Goal: Task Accomplishment & Management: Use online tool/utility

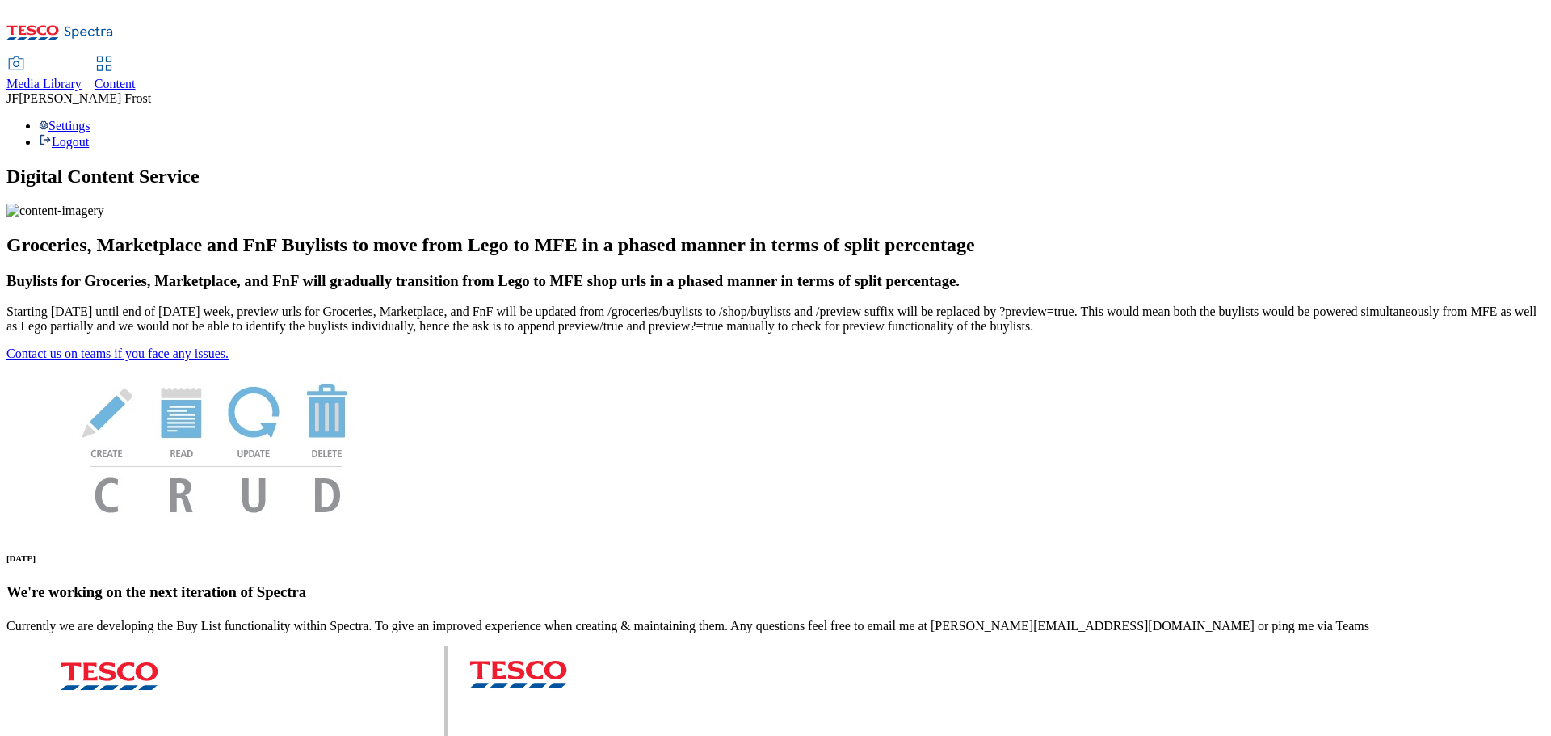
click at [136, 77] on span "Content" at bounding box center [115, 84] width 41 height 14
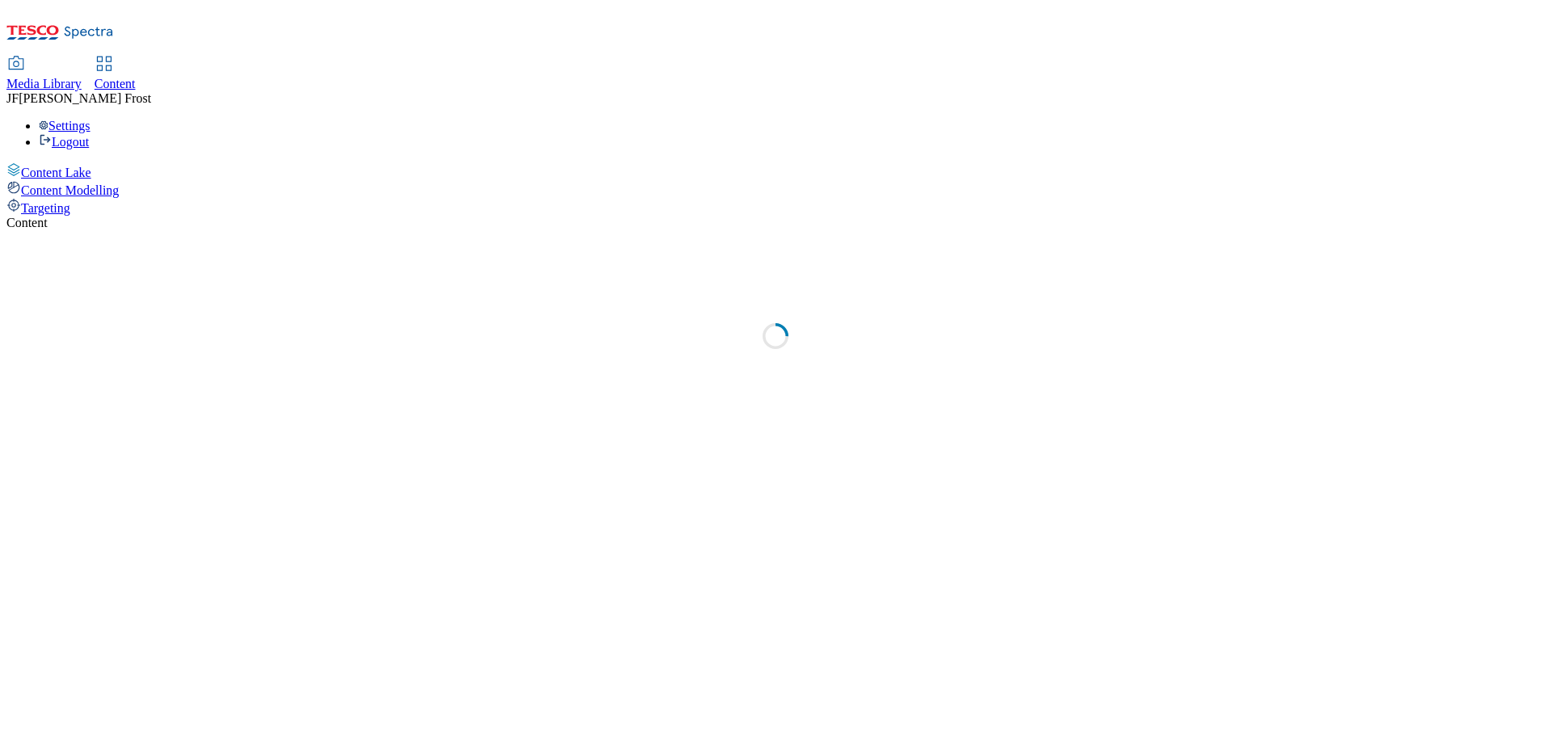
select select "ghs-uk"
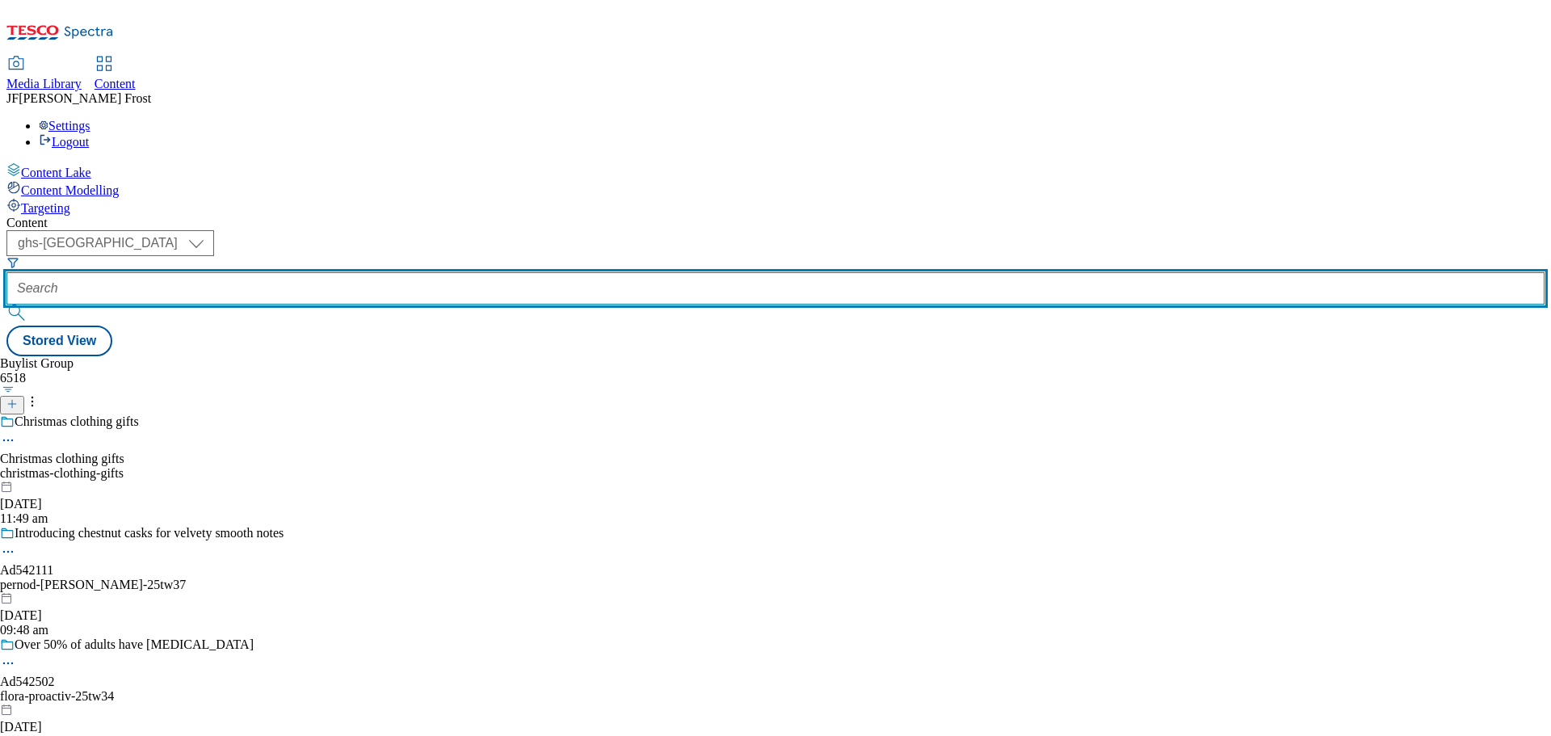
click at [374, 272] on input "text" at bounding box center [775, 288] width 1538 height 32
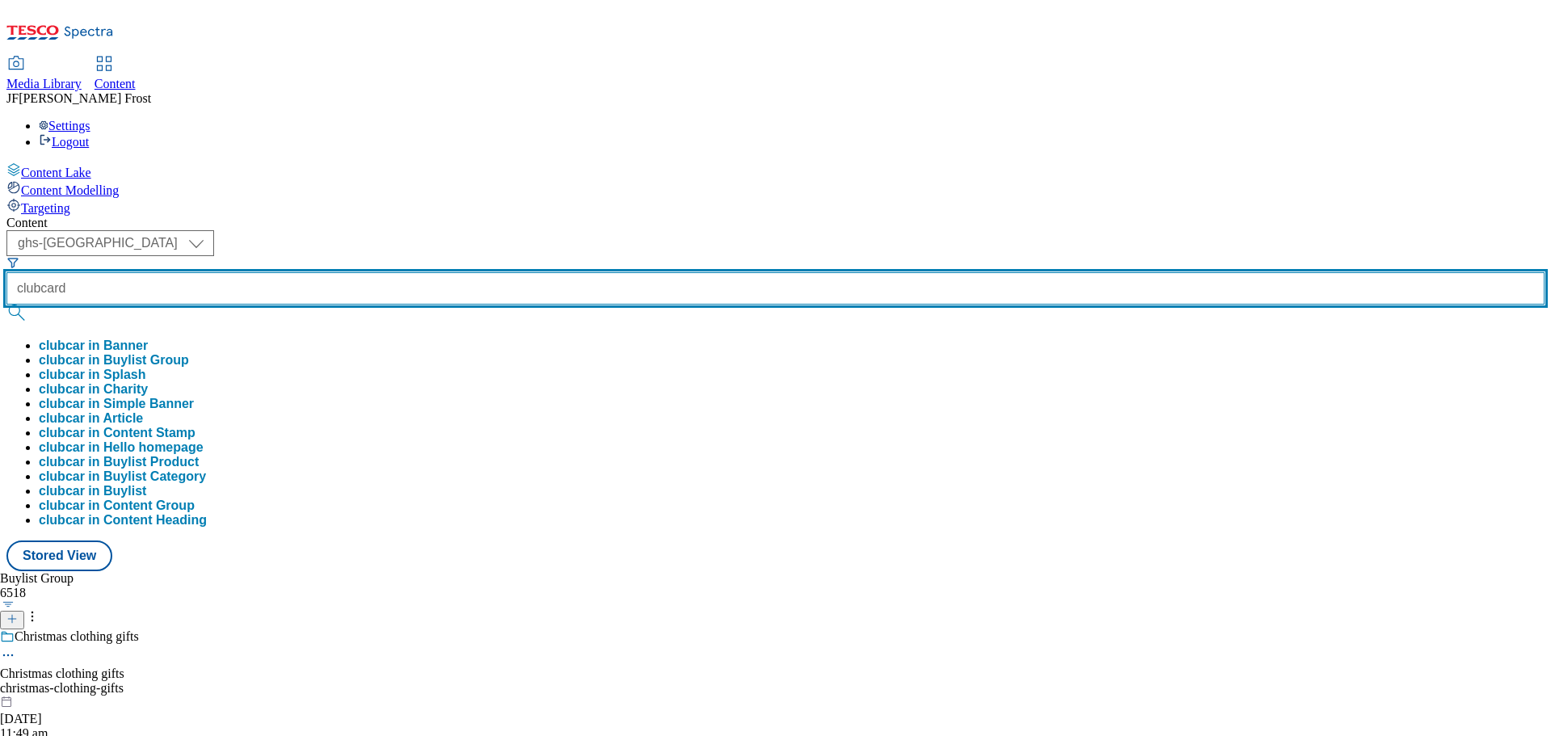
type input "clubcard"
click at [6, 305] on button "submit" at bounding box center [17, 313] width 23 height 16
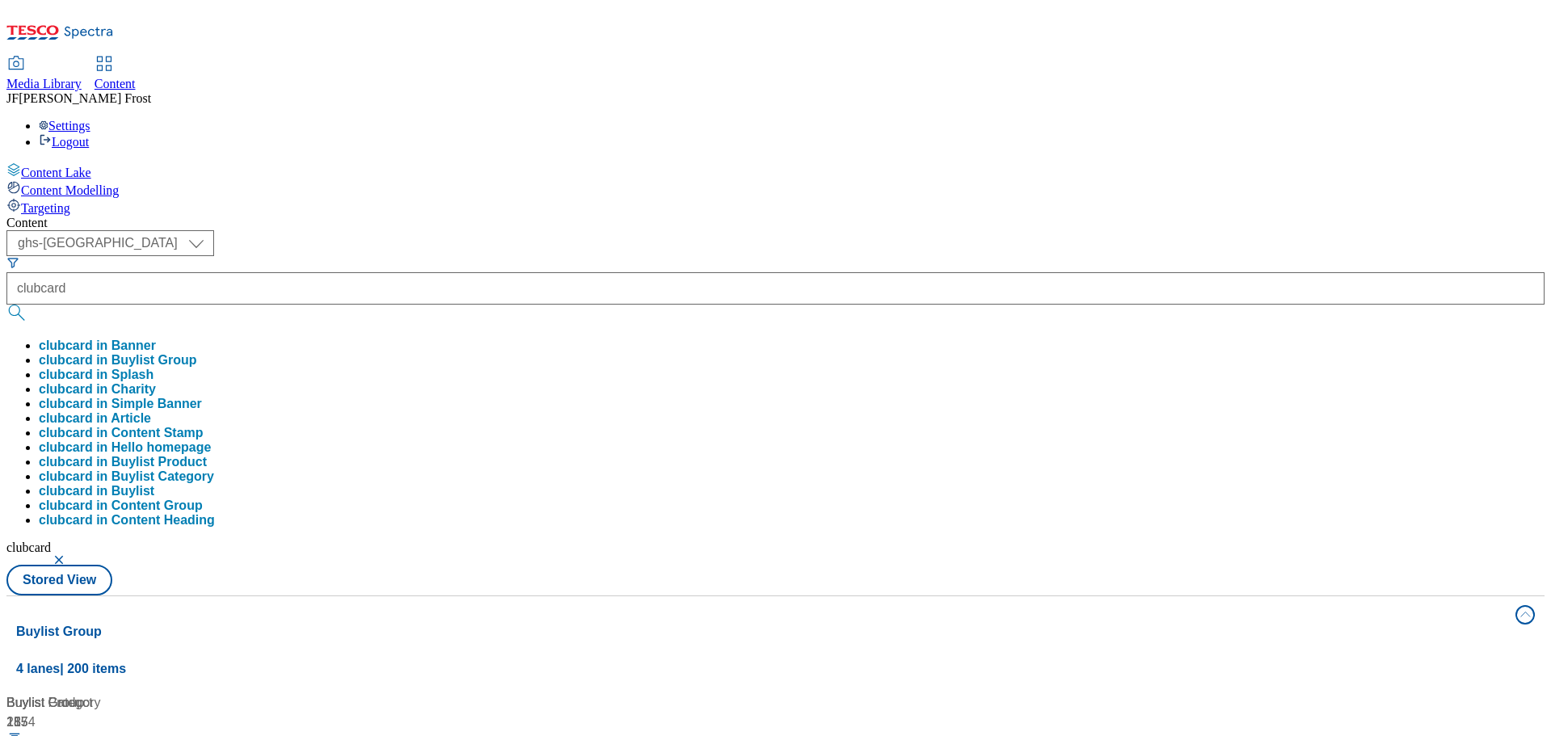
click at [824, 230] on div "( optional ) ghs-roi ghs-uk ghs-uk clubcard clubcard in Banner clubcard in Buyl…" at bounding box center [775, 412] width 1538 height 365
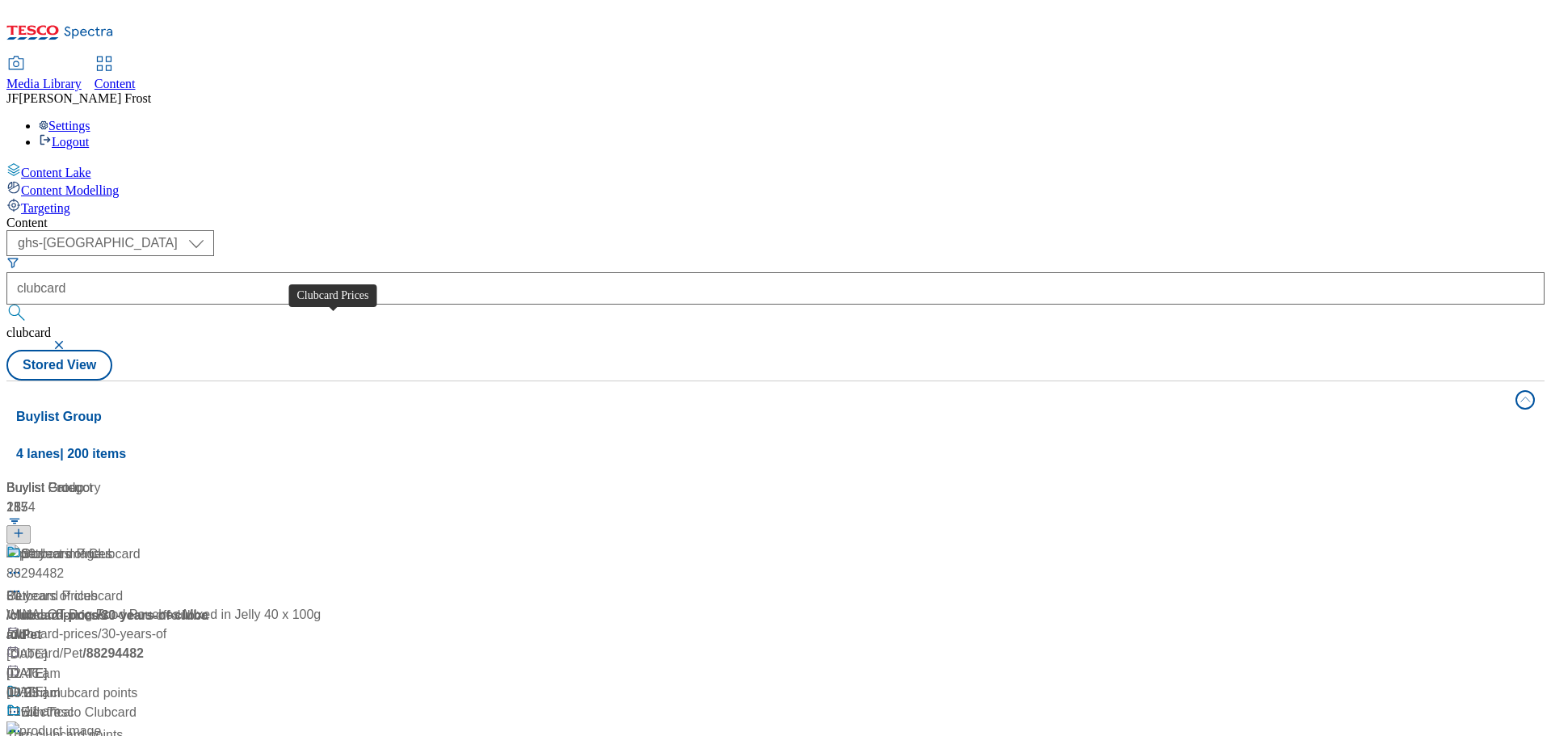
click at [112, 545] on div "Clubcard Prices" at bounding box center [66, 554] width 91 height 19
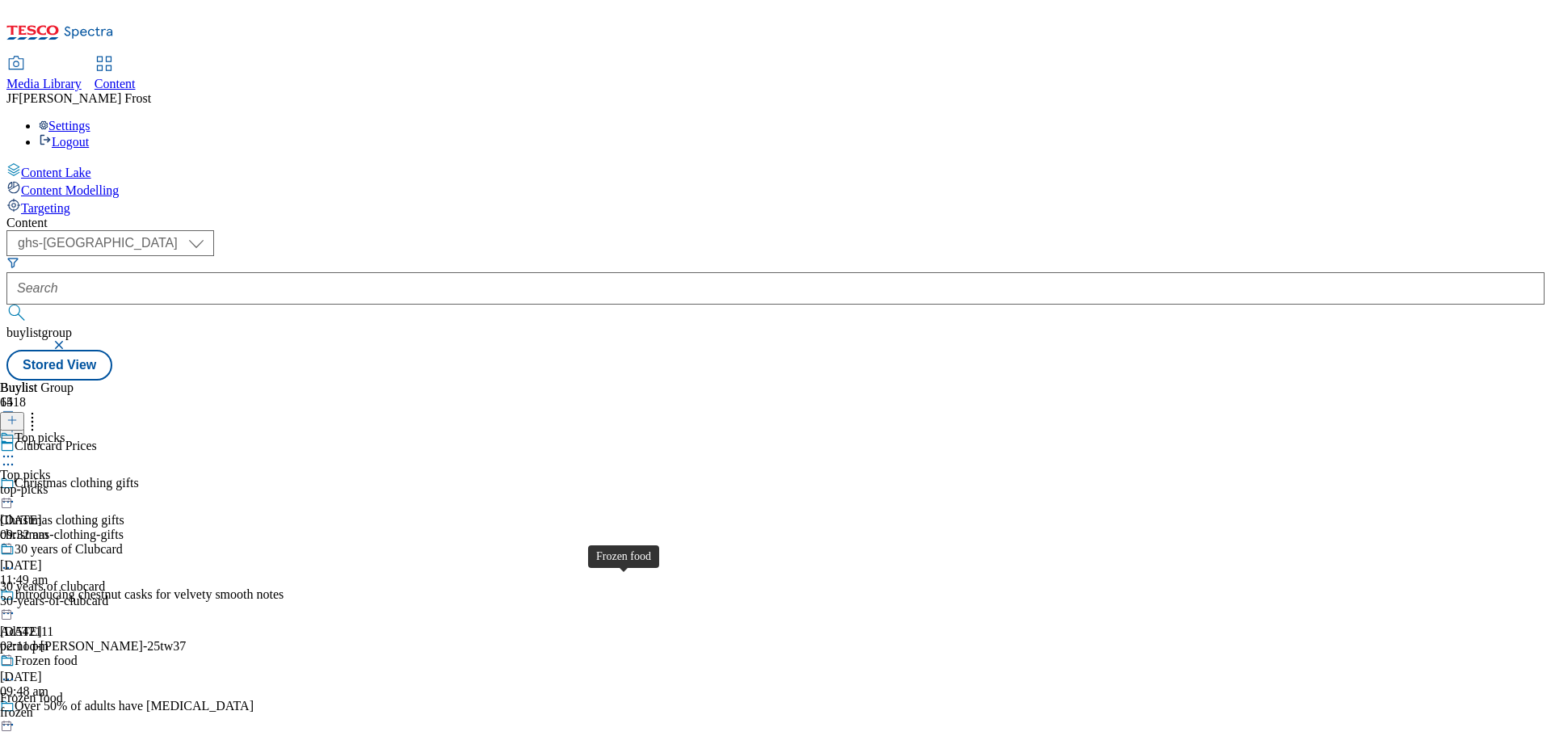
scroll to position [242, 0]
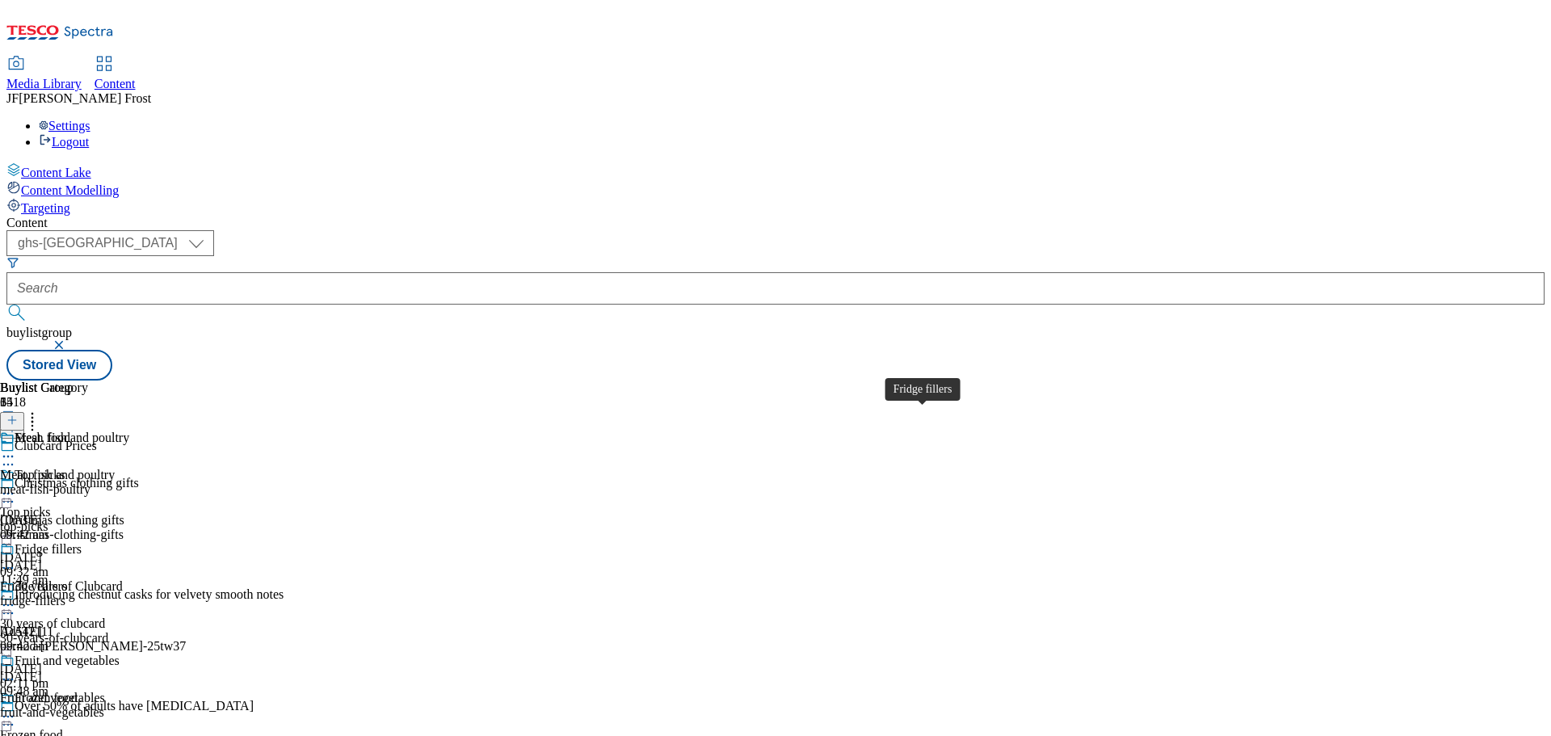
click at [82, 542] on div "Fridge fillers" at bounding box center [48, 549] width 67 height 15
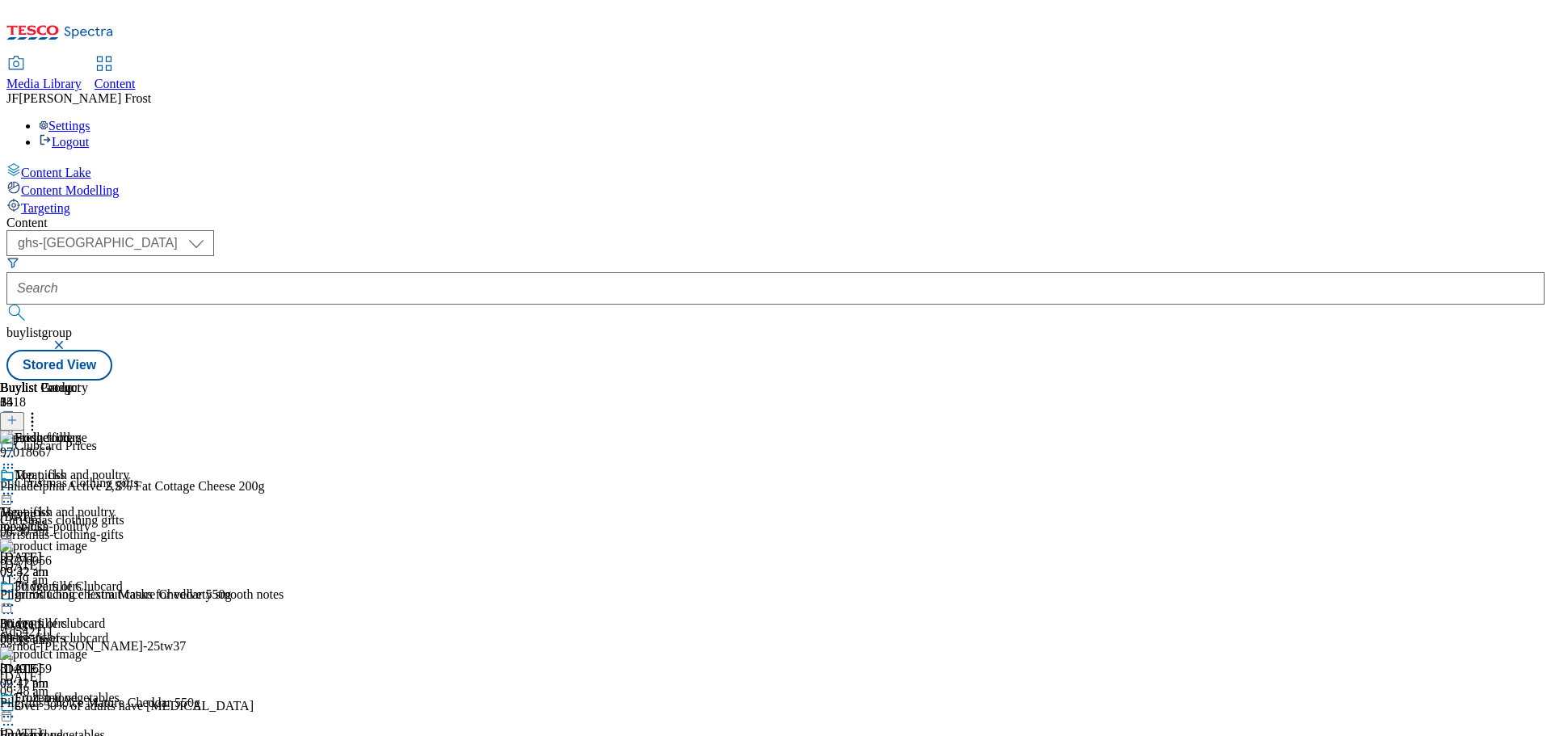
click at [16, 597] on icon at bounding box center [8, 605] width 16 height 16
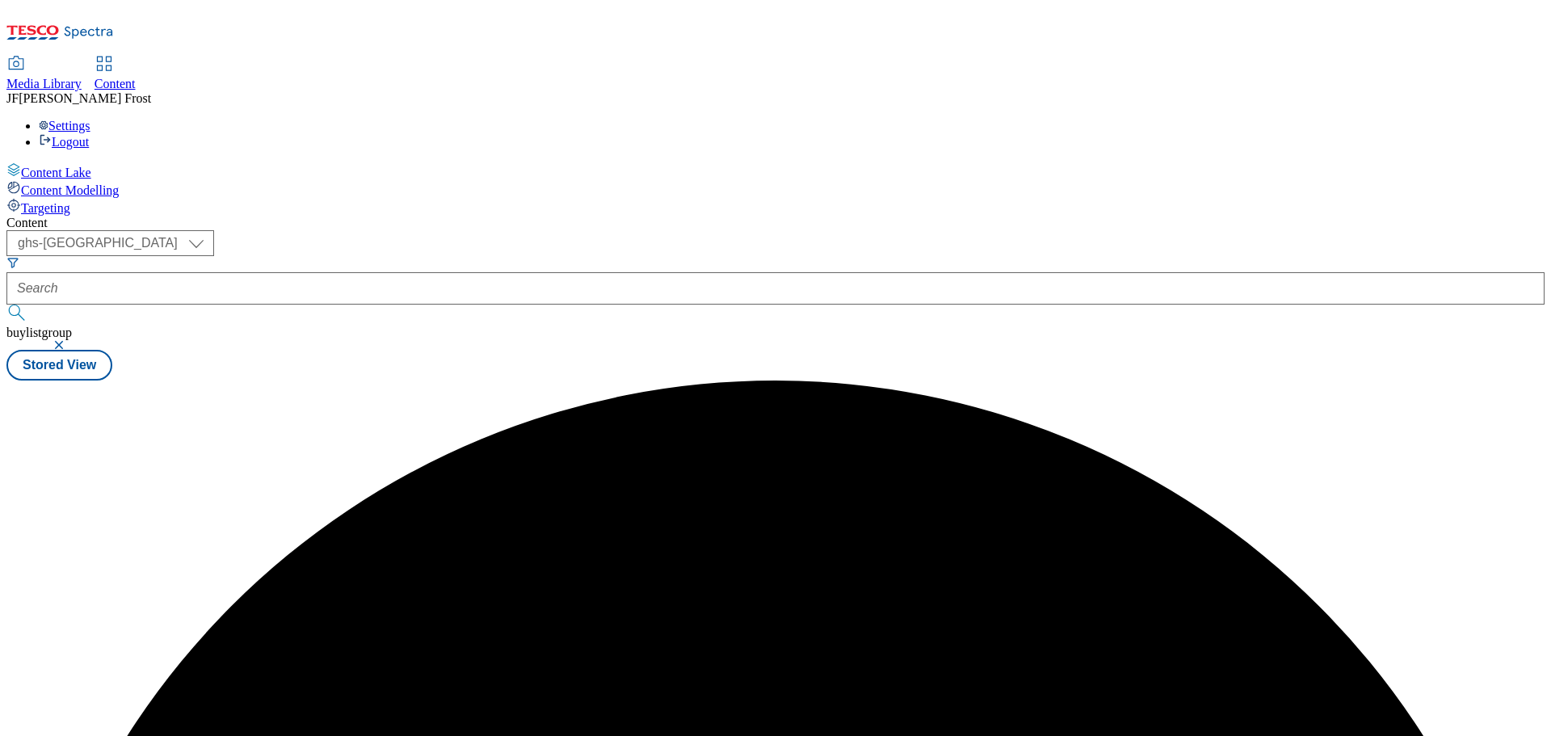
scroll to position [0, 0]
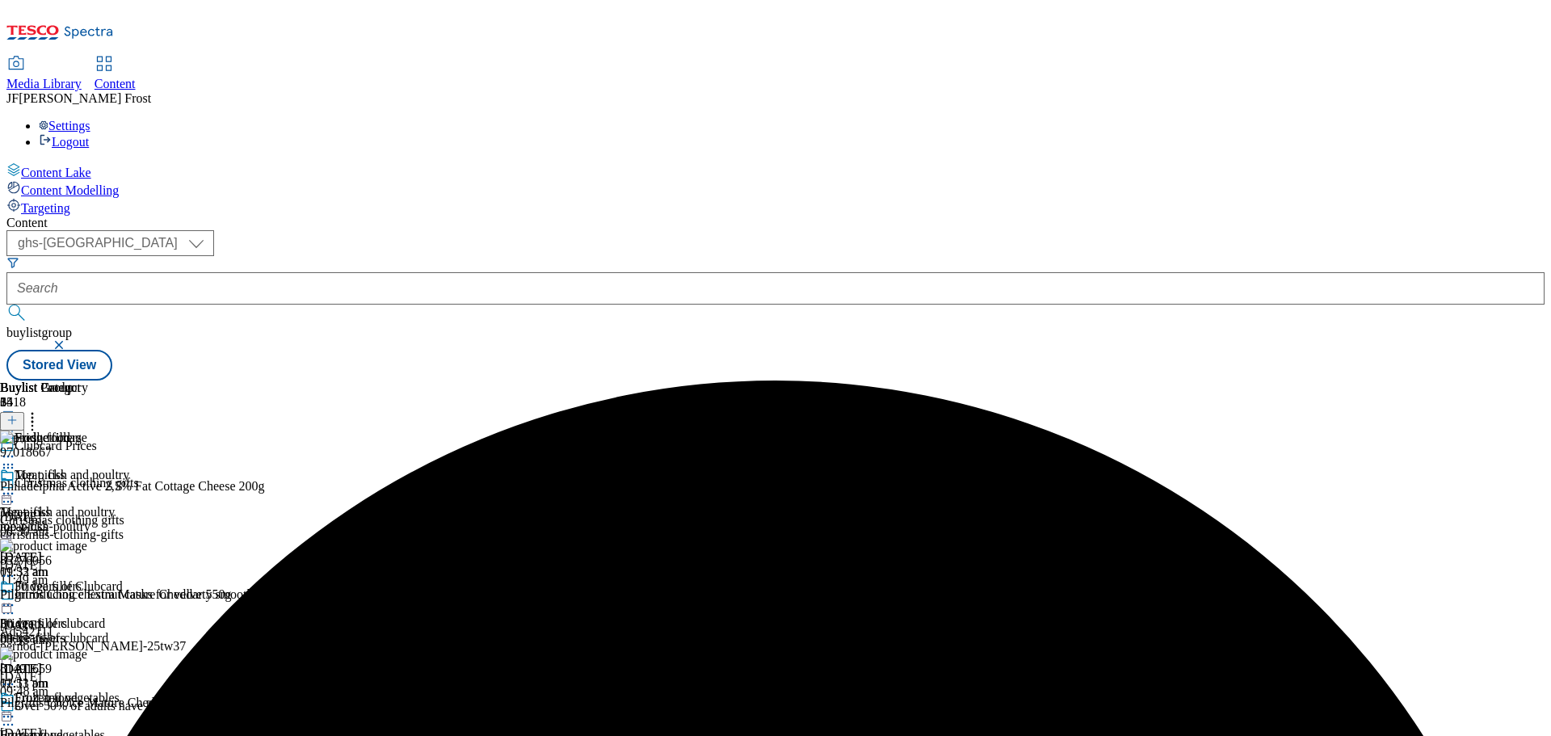
click at [16, 597] on icon at bounding box center [8, 605] width 16 height 16
click at [104, 726] on span "Un-preview" at bounding box center [77, 732] width 54 height 12
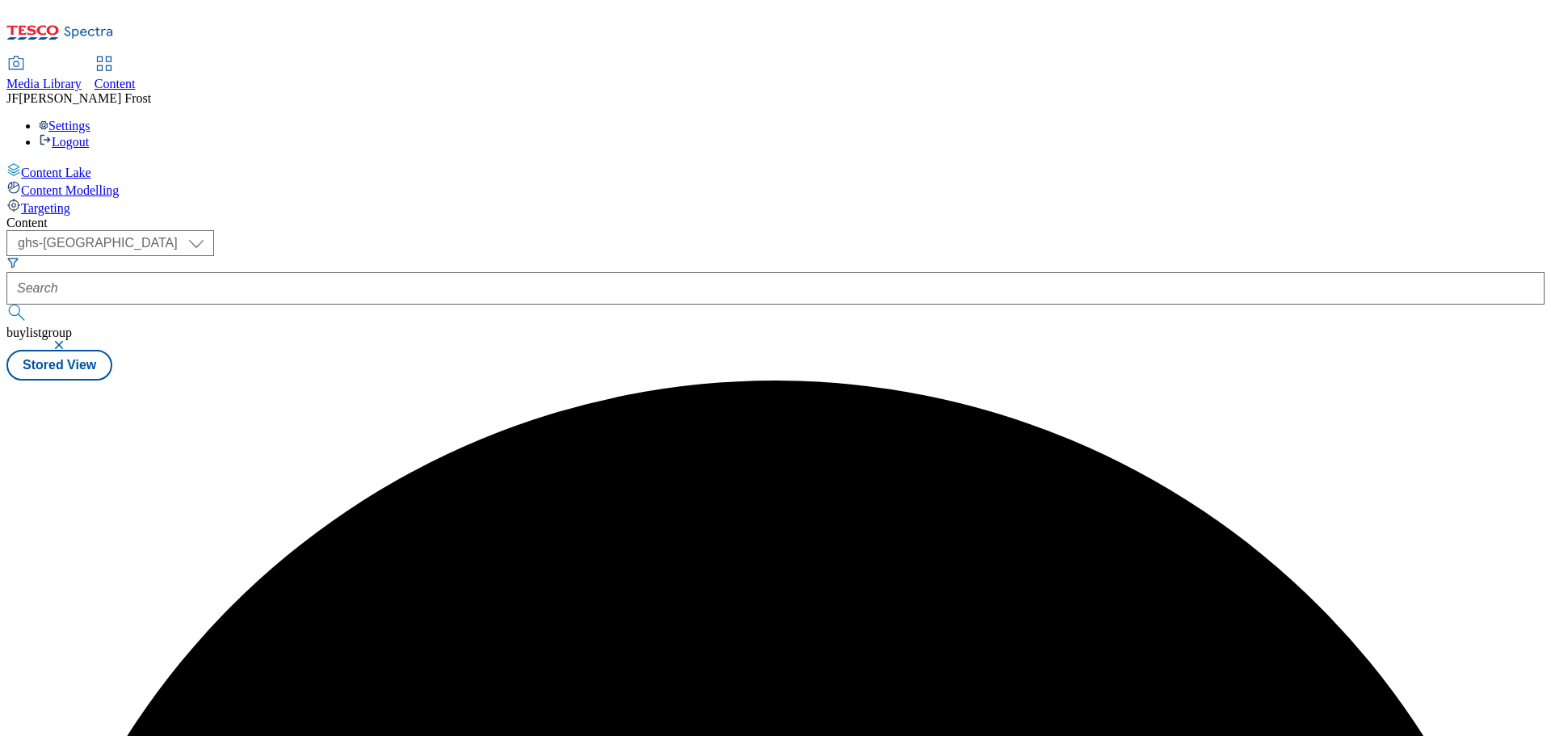
scroll to position [0, 0]
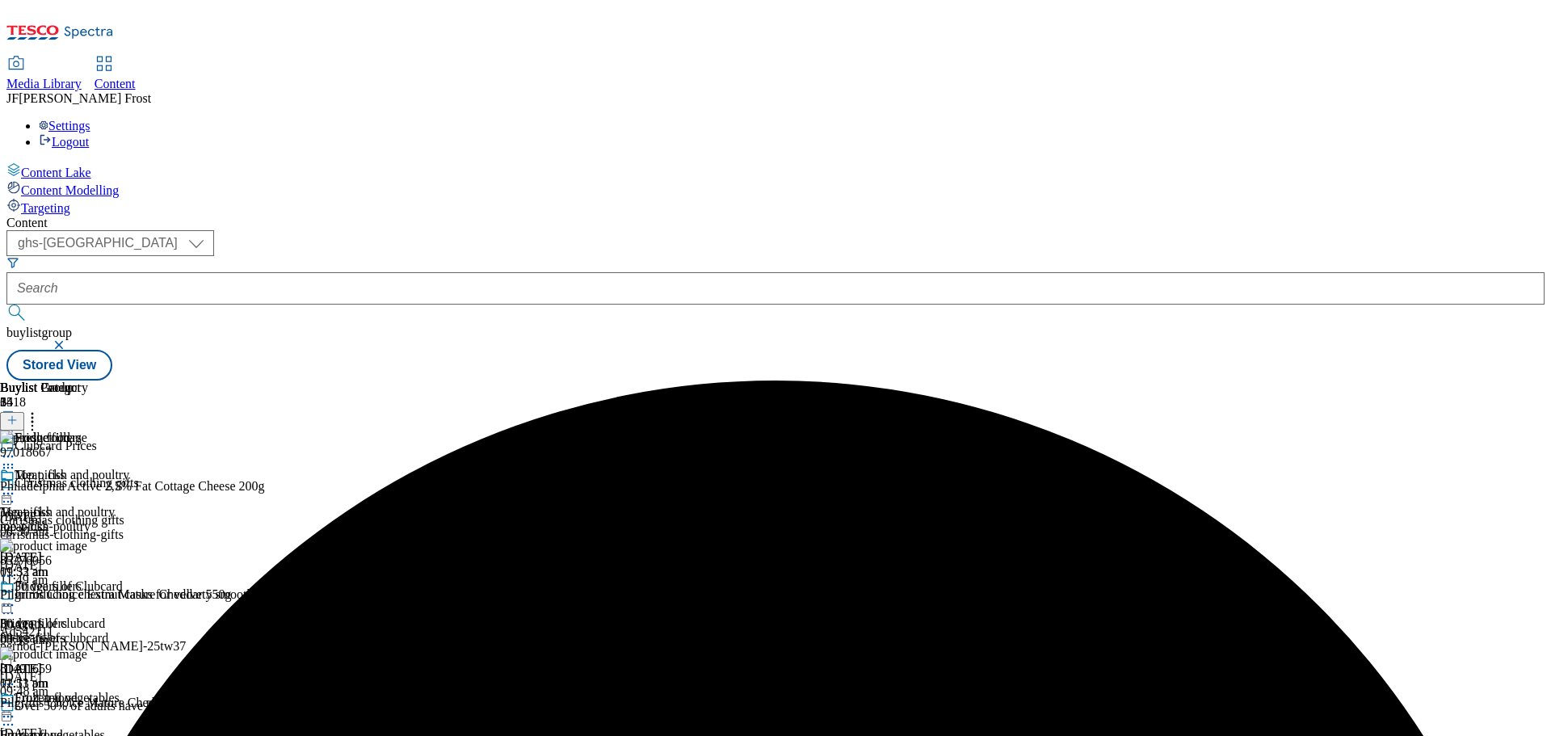
click at [40, 410] on icon at bounding box center [32, 418] width 16 height 16
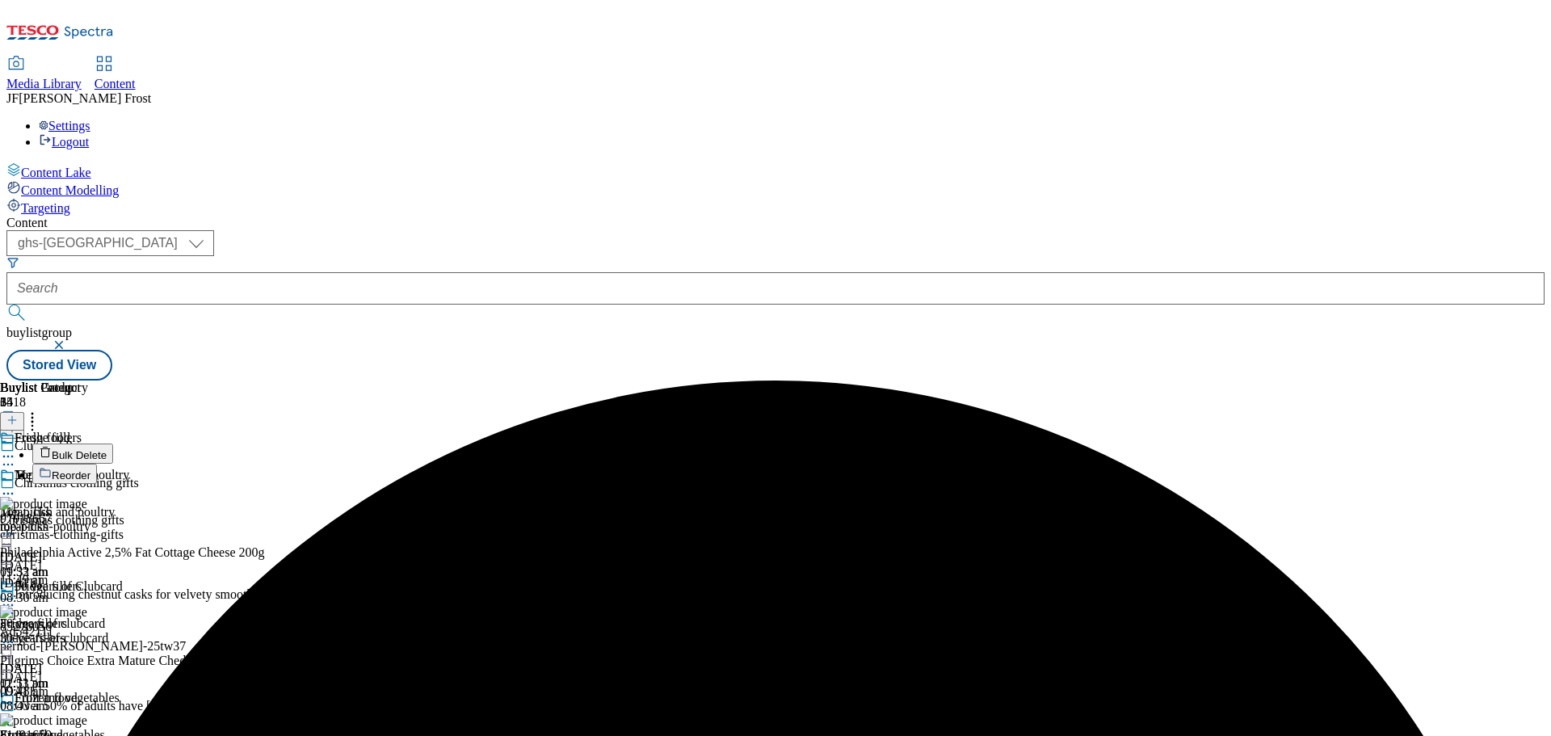
click at [107, 449] on span "Bulk Delete" at bounding box center [79, 455] width 55 height 12
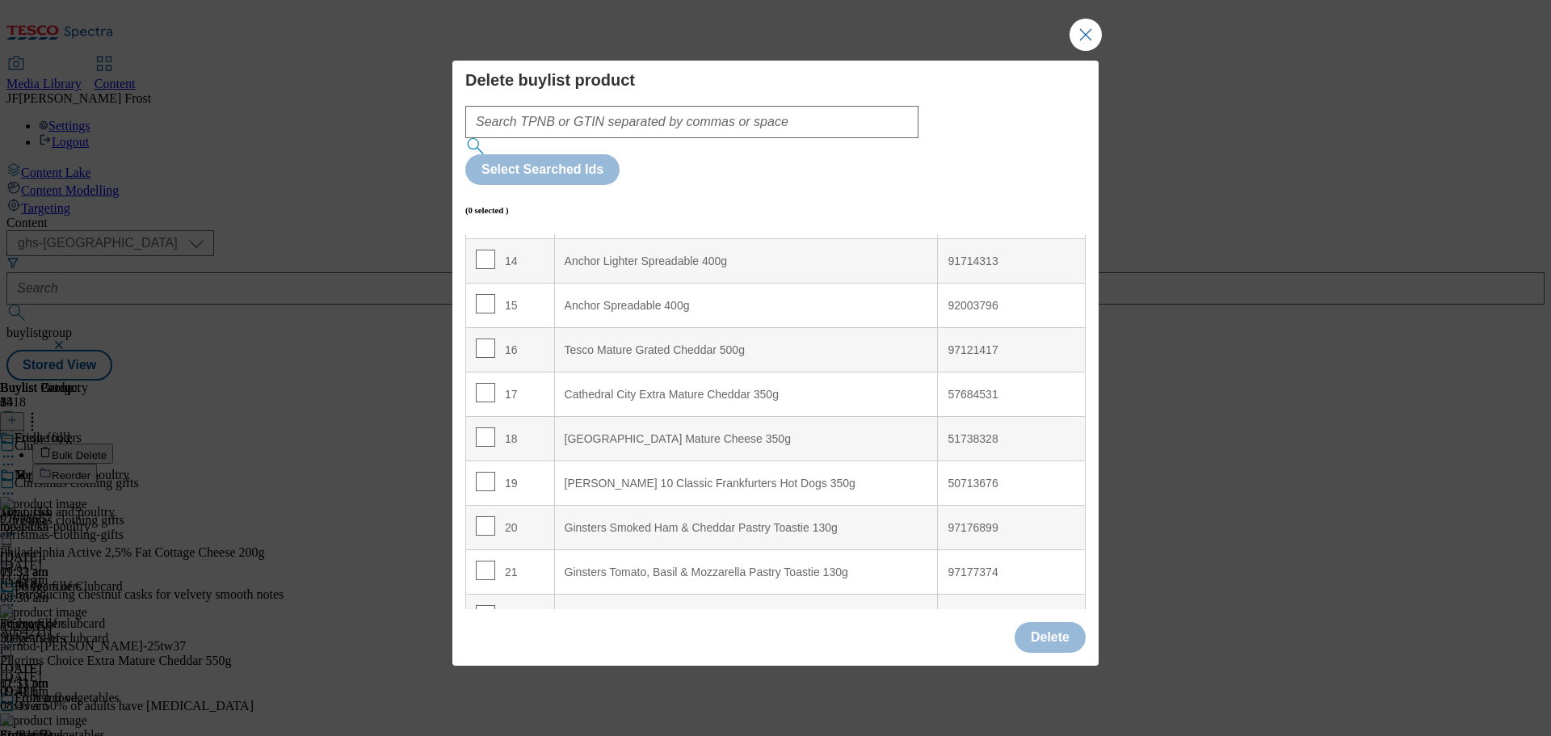
scroll to position [646, 0]
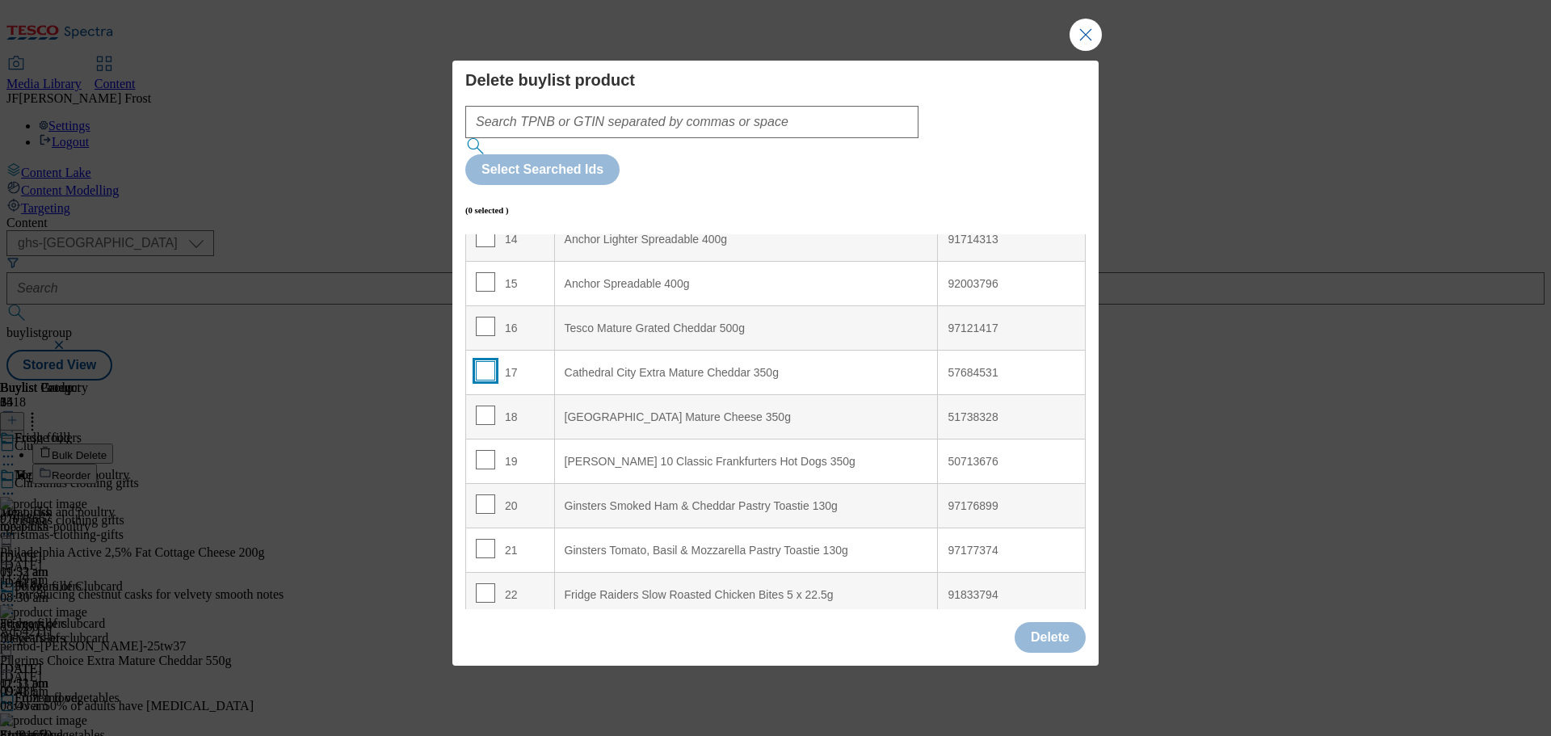
click at [482, 361] on input "Modal" at bounding box center [485, 370] width 19 height 19
checkbox input "true"
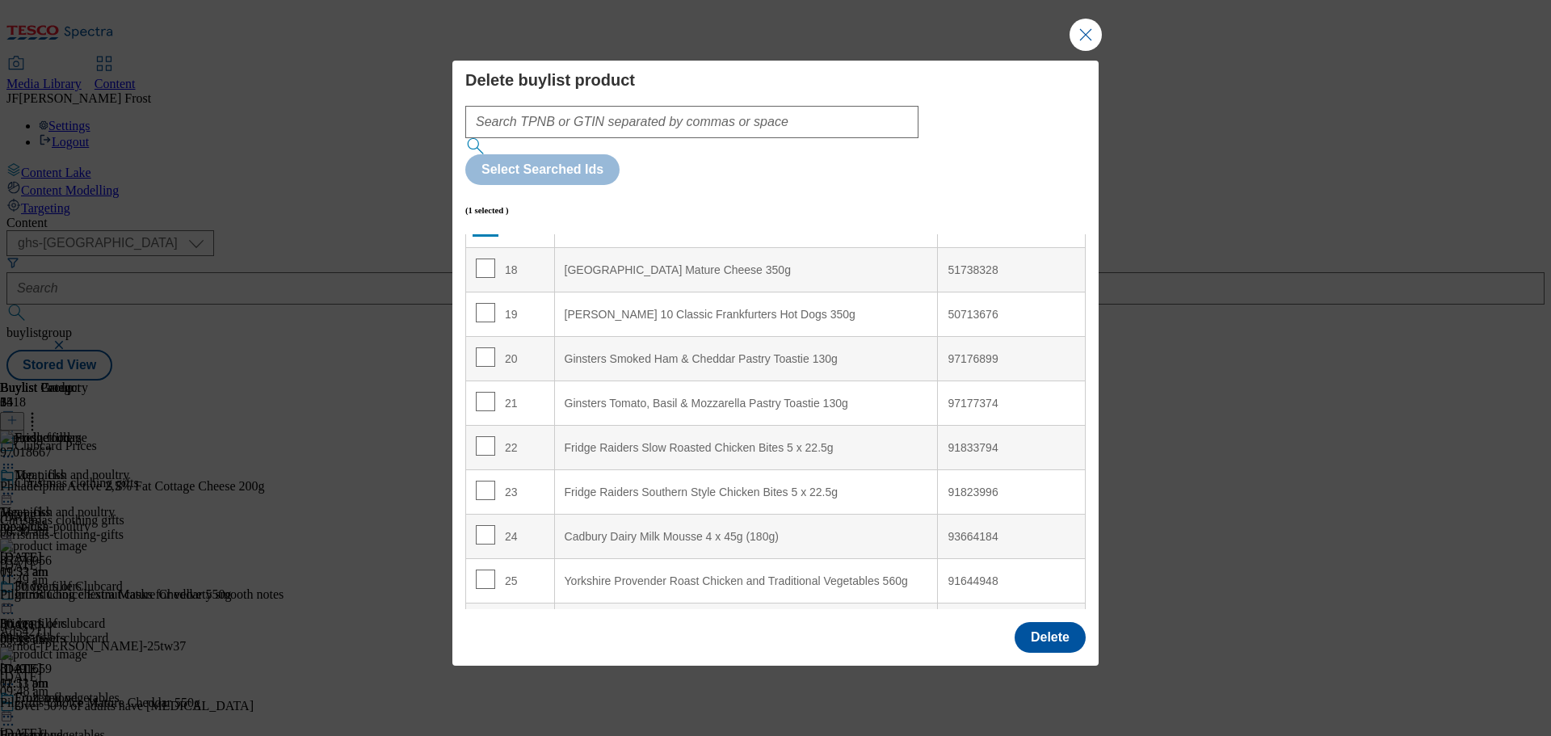
scroll to position [808, 0]
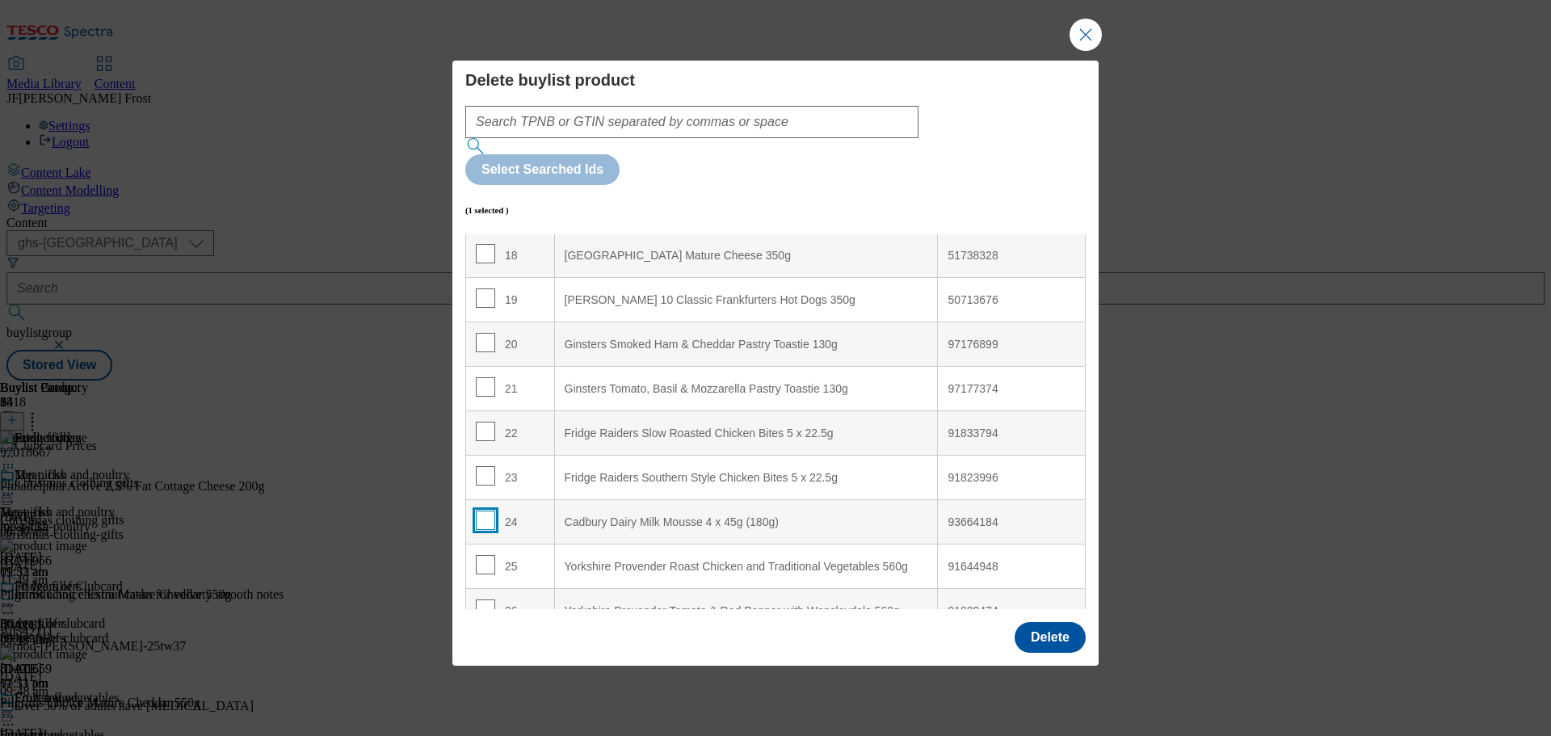
click at [483, 511] on input "Modal" at bounding box center [485, 520] width 19 height 19
checkbox input "true"
click at [1051, 622] on button "Delete" at bounding box center [1050, 637] width 71 height 31
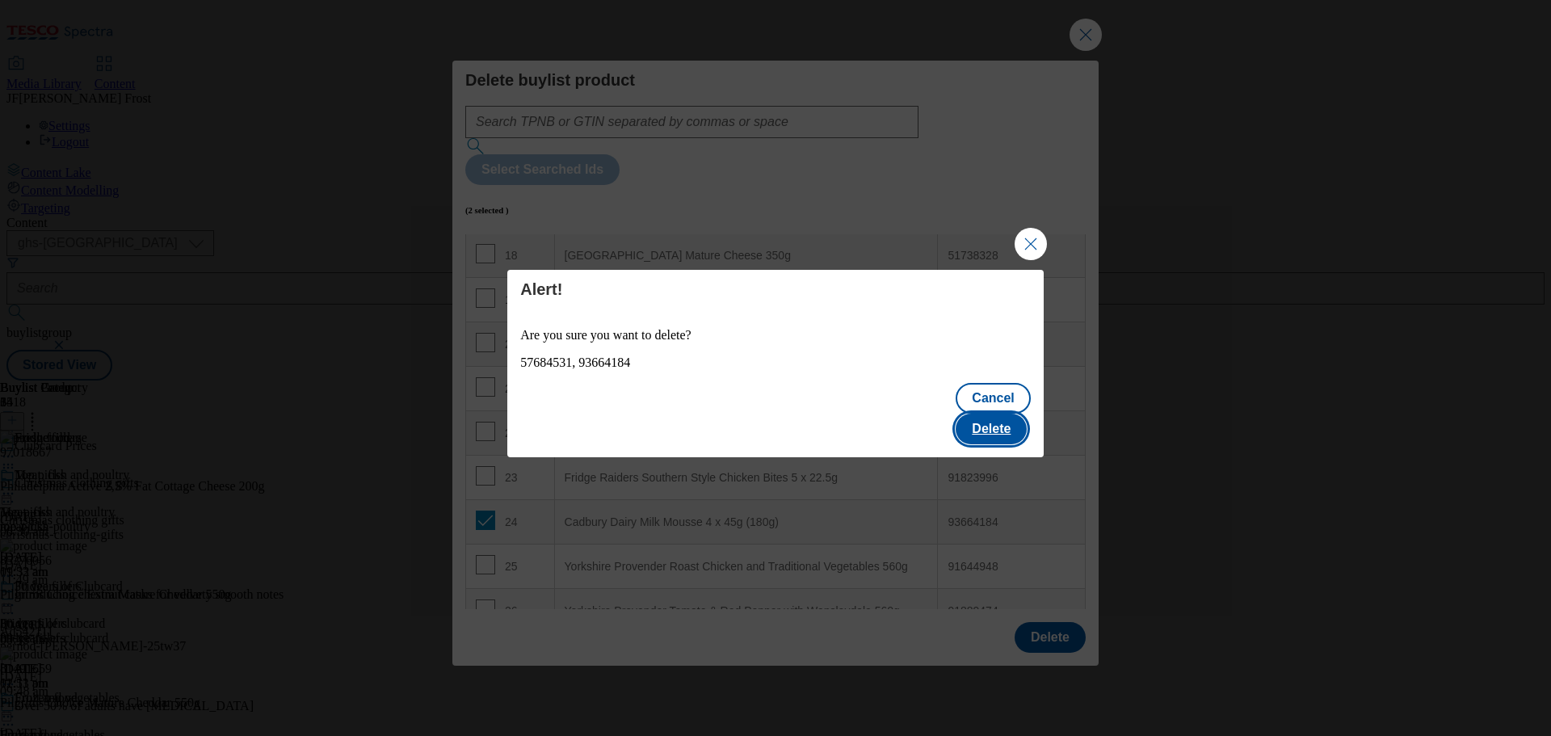
click at [1007, 419] on button "Delete" at bounding box center [991, 429] width 71 height 31
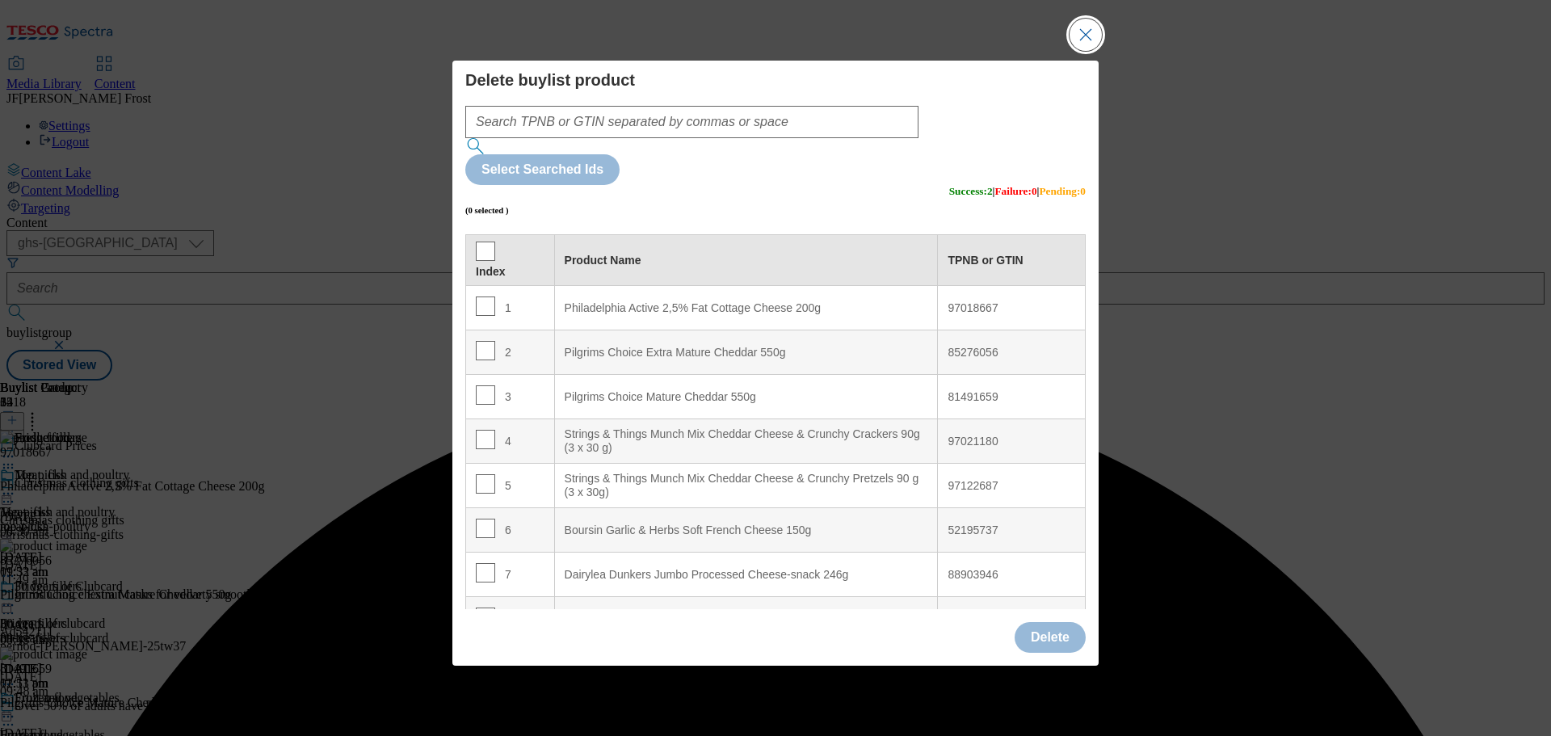
click at [1089, 51] on button "Close Modal" at bounding box center [1086, 35] width 32 height 32
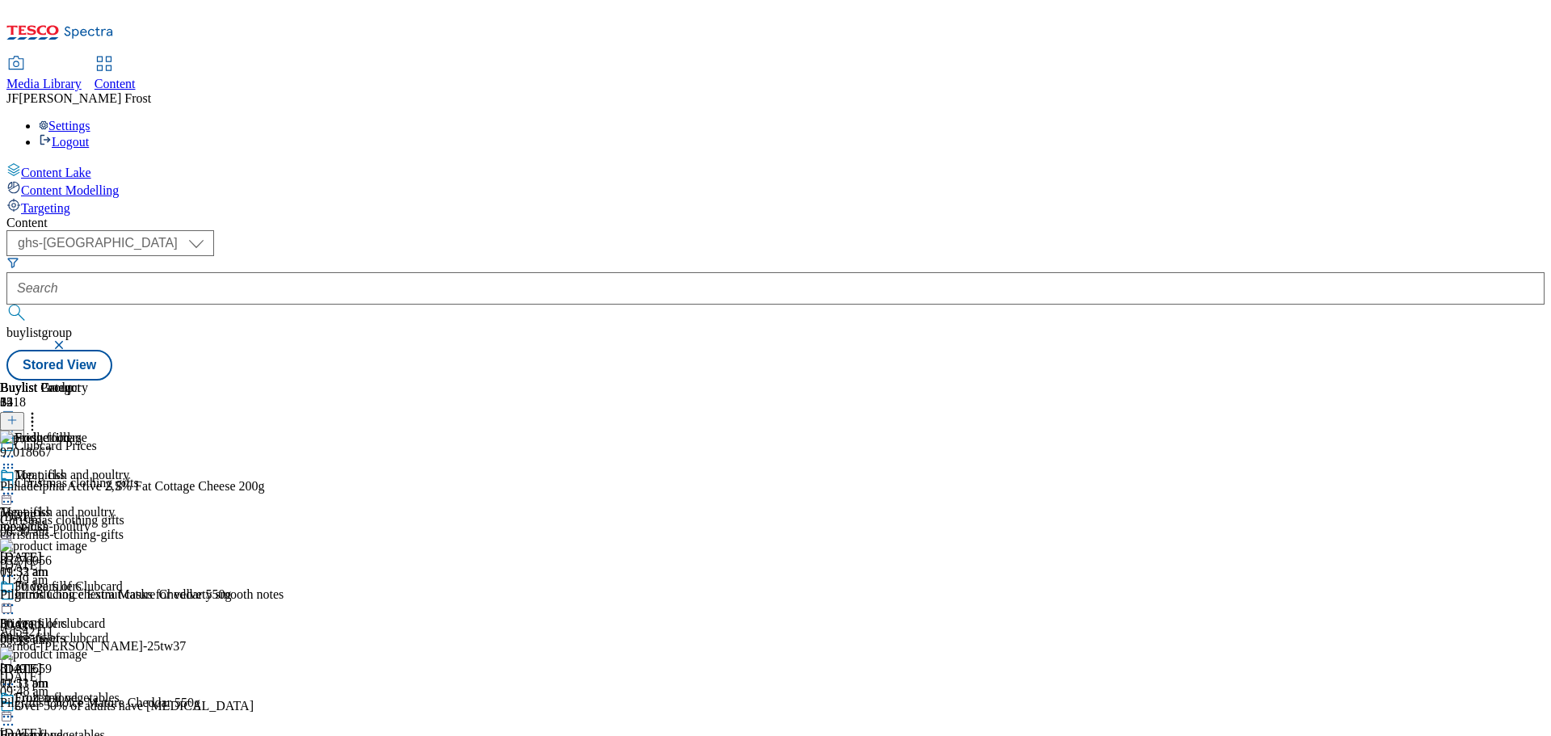
click at [16, 597] on icon at bounding box center [8, 605] width 16 height 16
click at [88, 708] on span "Preview" at bounding box center [69, 714] width 38 height 12
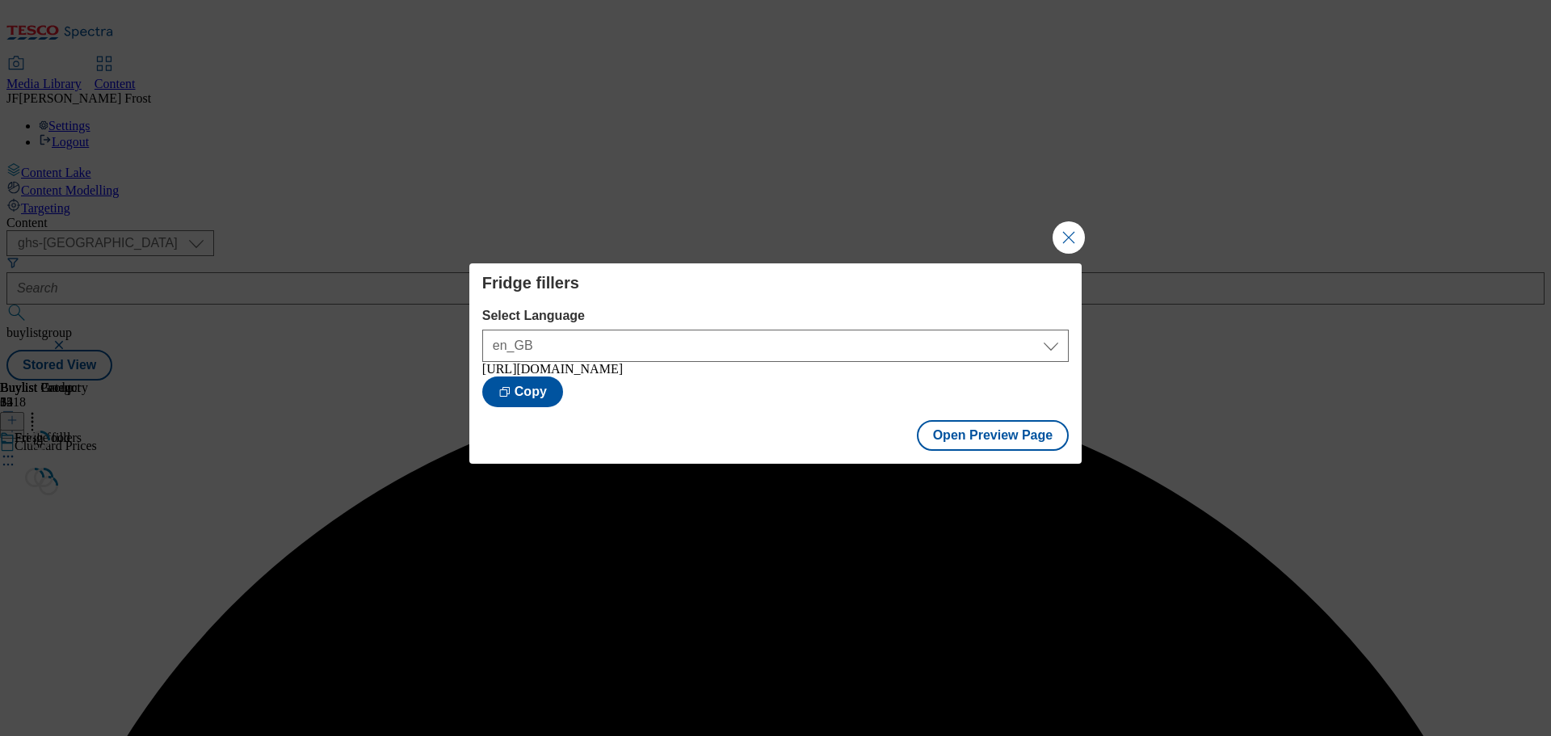
scroll to position [0, 0]
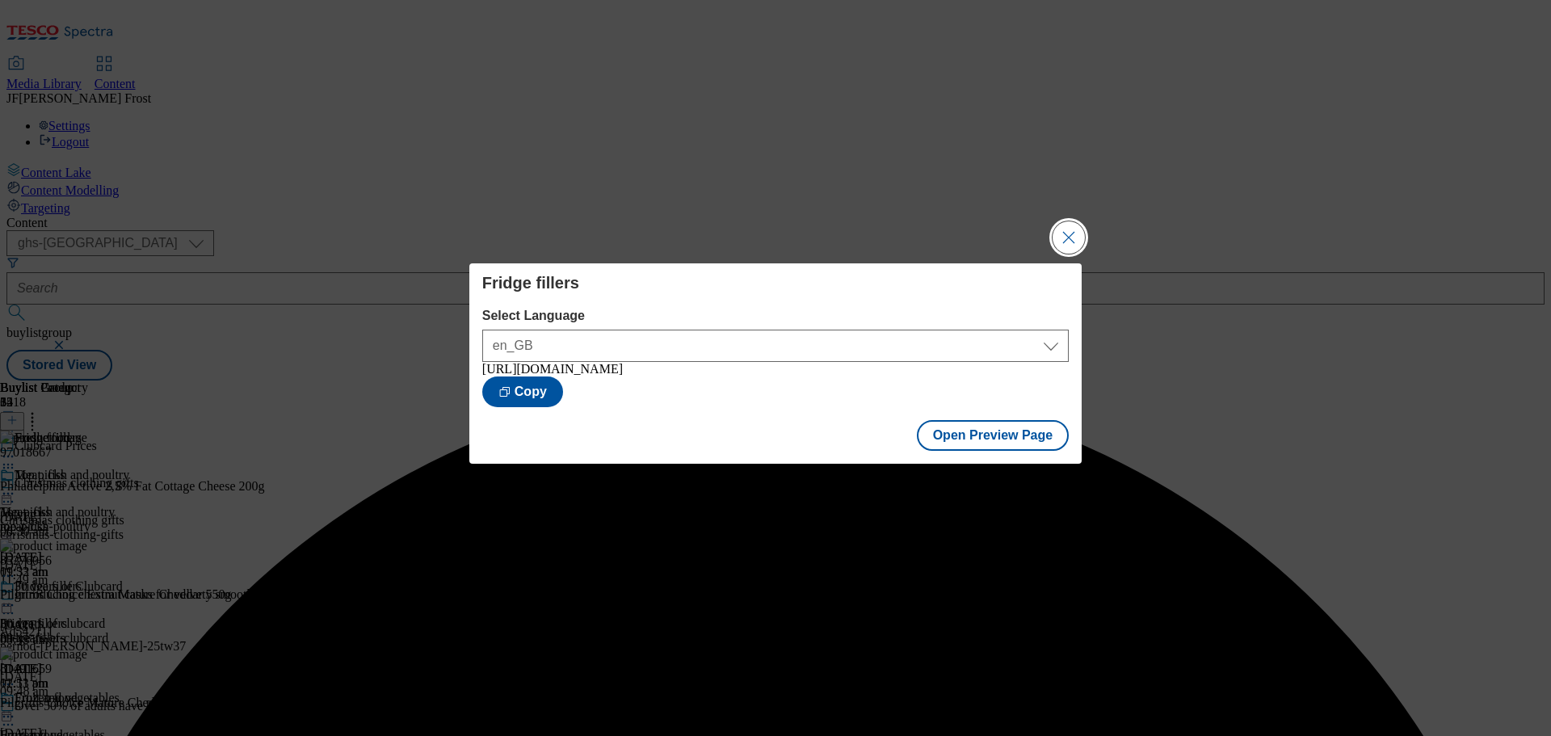
click at [1072, 231] on button "Close Modal" at bounding box center [1069, 237] width 32 height 32
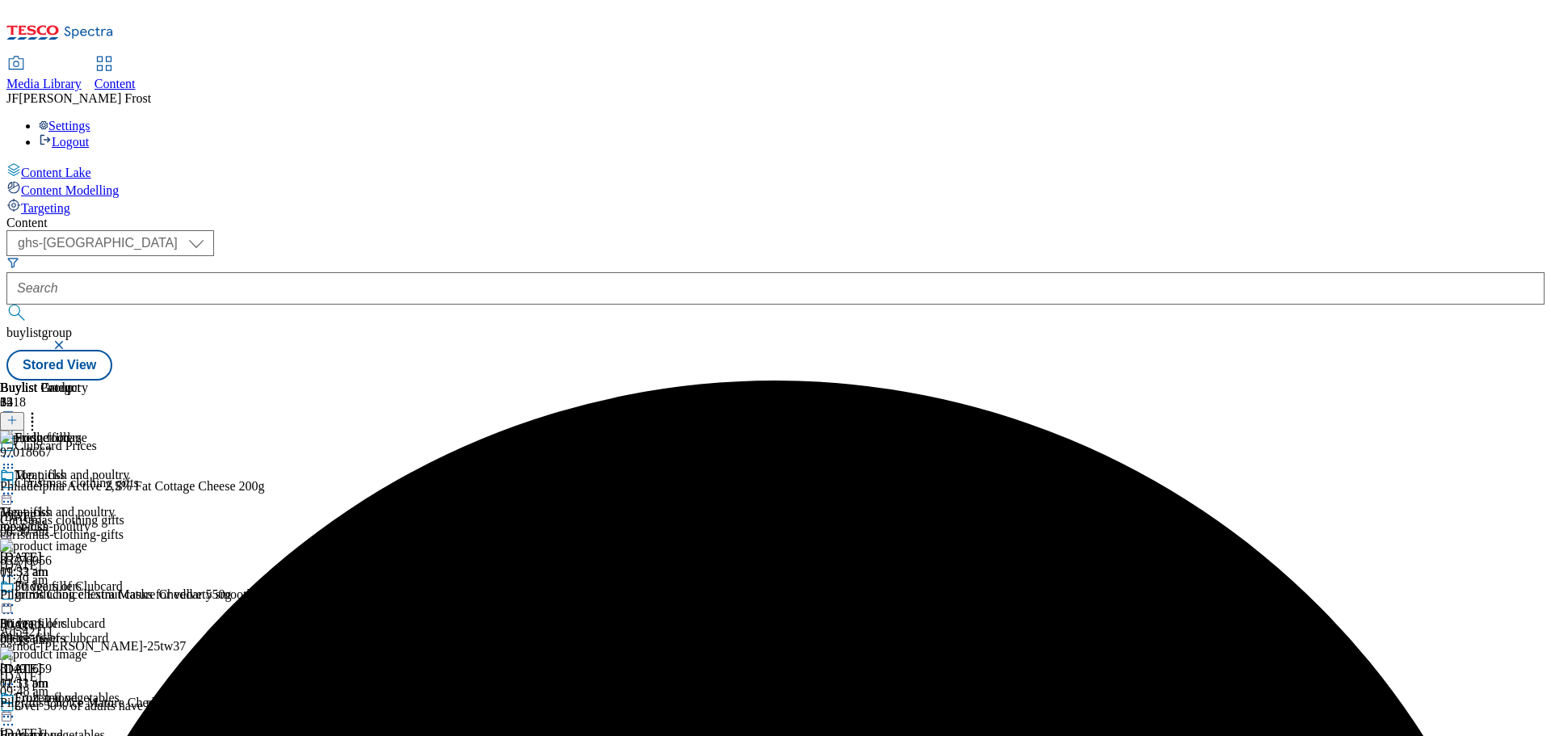
click at [16, 597] on icon at bounding box center [8, 605] width 16 height 16
click at [1281, 230] on div "( optional ) ghs-roi ghs-uk ghs-uk buylistgroup Stored View" at bounding box center [775, 305] width 1538 height 150
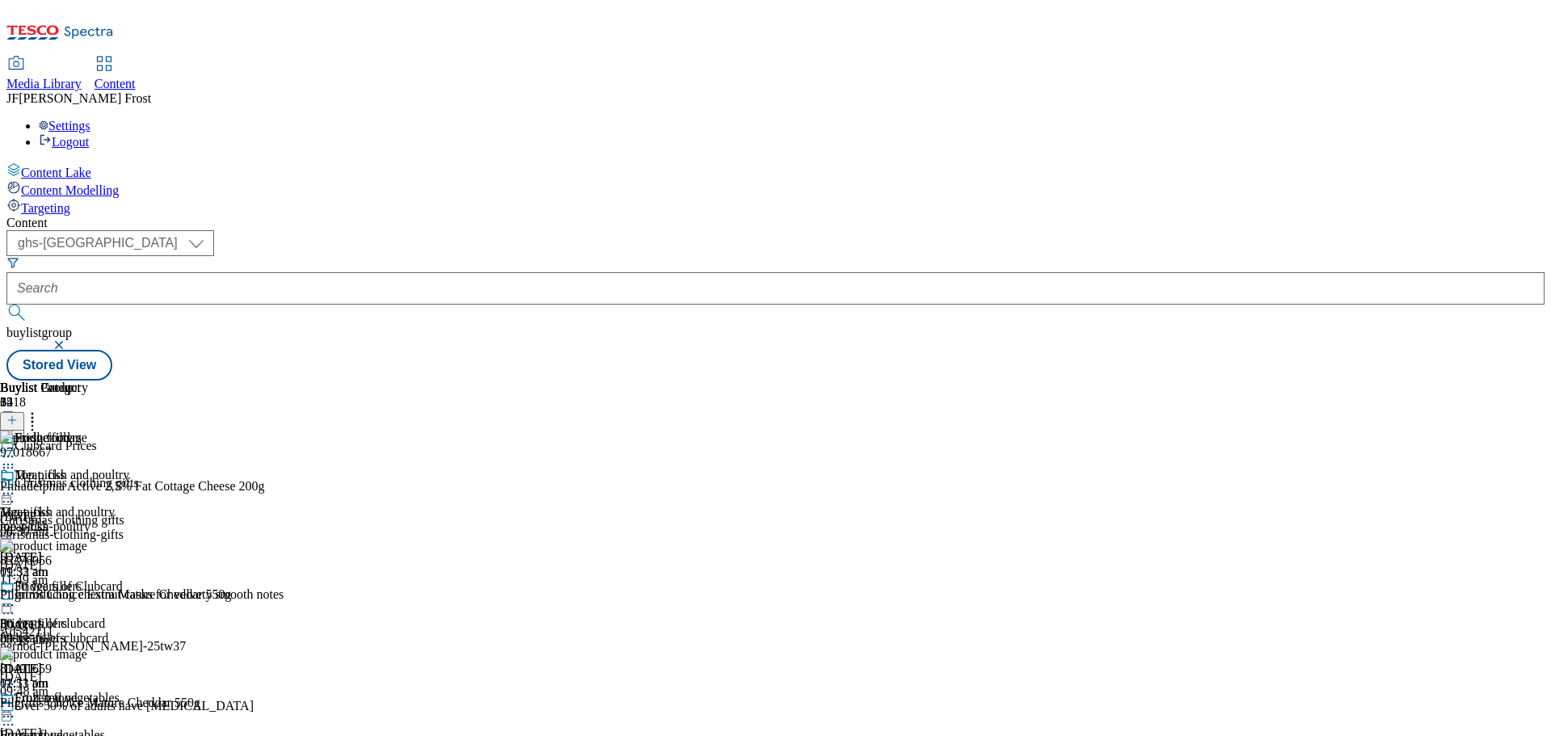
click at [1520, 119] on div "Settings Logout" at bounding box center [775, 134] width 1538 height 31
click at [89, 135] on link "Logout" at bounding box center [64, 142] width 50 height 14
